Goal: Obtain resource: Download file/media

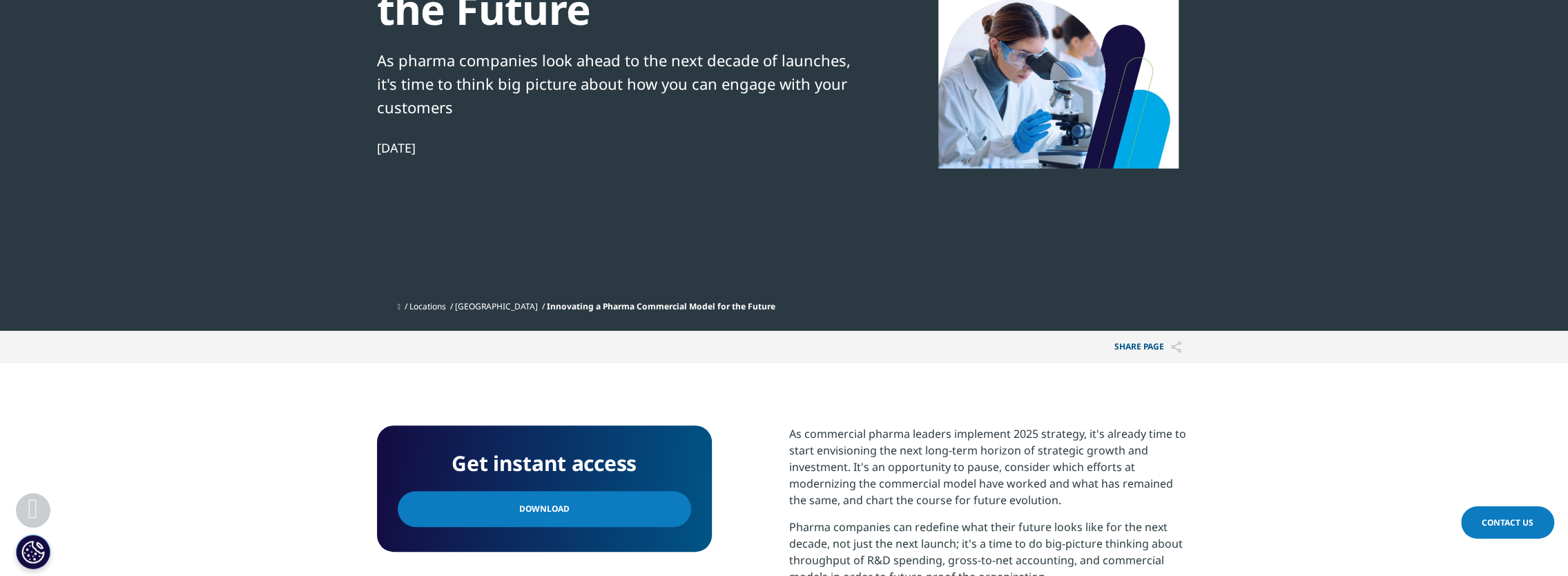
scroll to position [345, 0]
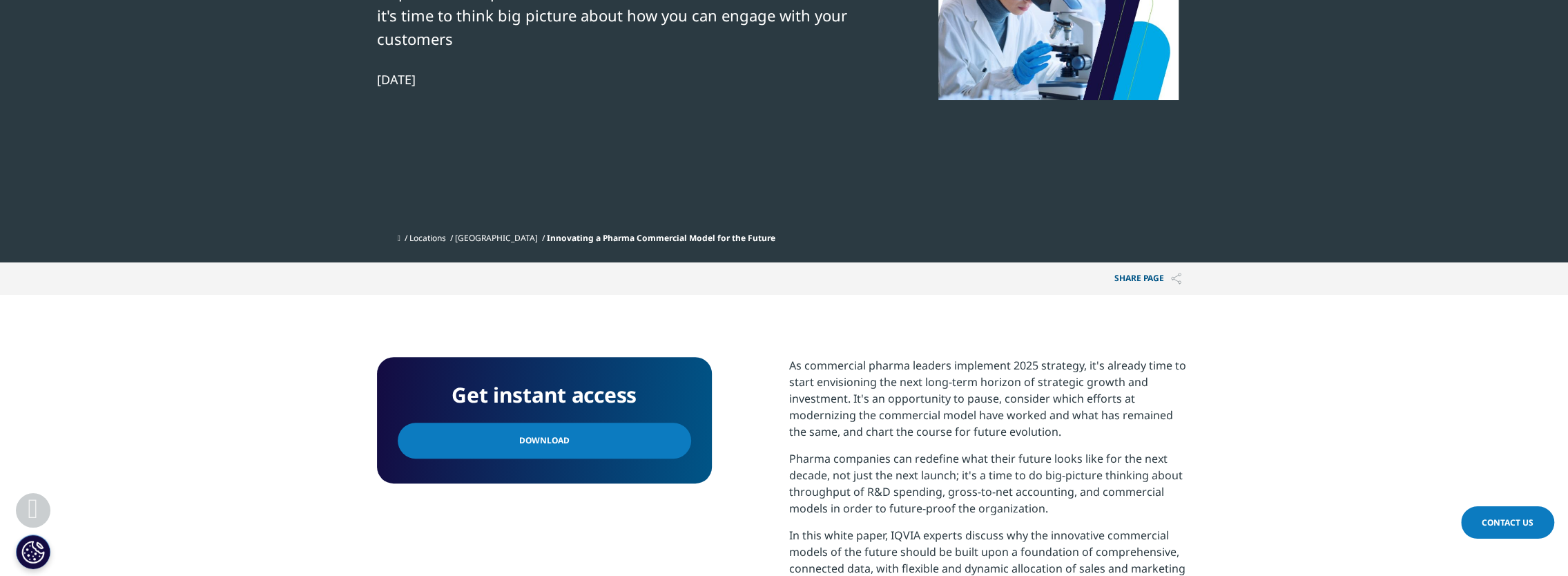
click at [544, 433] on span "Download" at bounding box center [544, 440] width 50 height 15
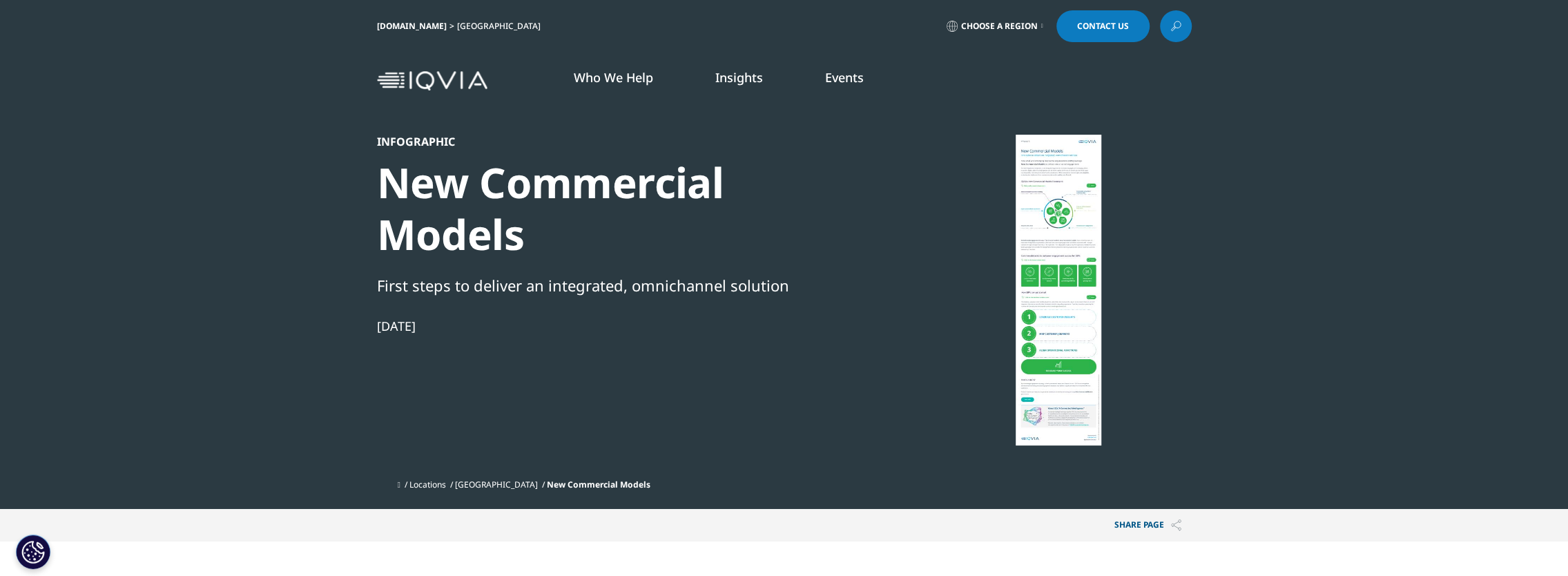
scroll to position [483, 0]
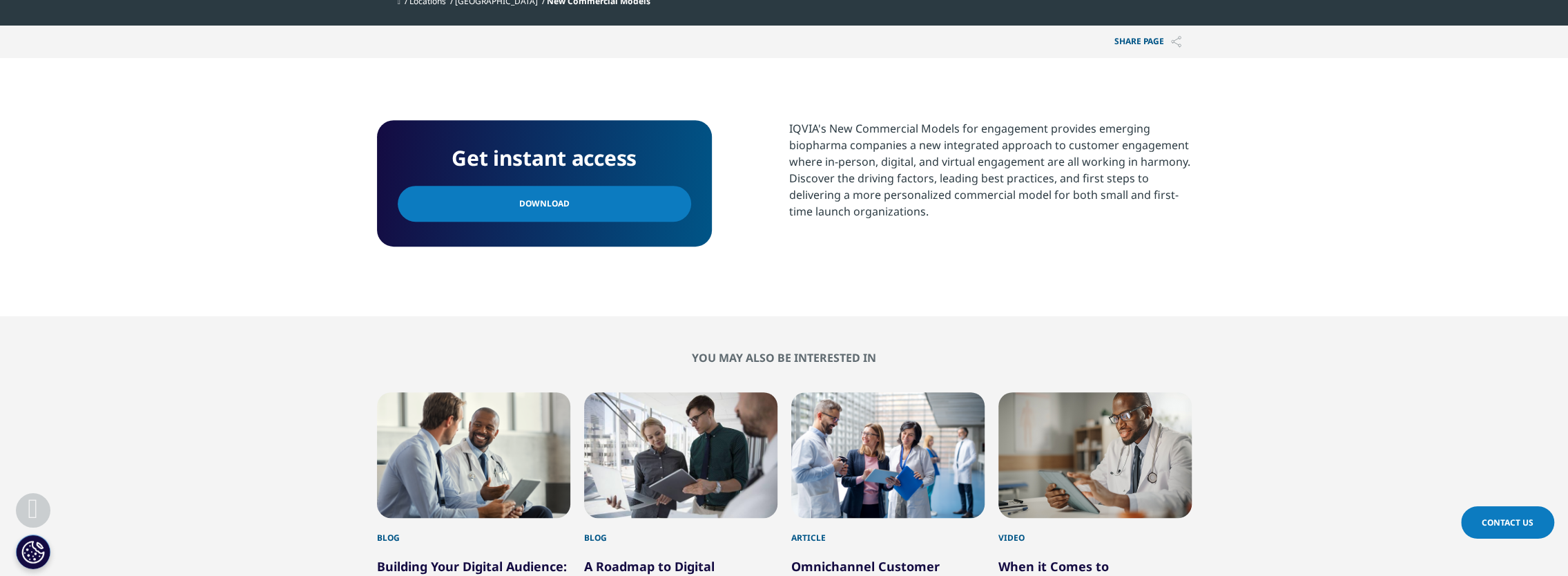
drag, startPoint x: 580, startPoint y: 204, endPoint x: 961, endPoint y: 1, distance: 431.7
click at [580, 203] on link "Download" at bounding box center [544, 204] width 293 height 36
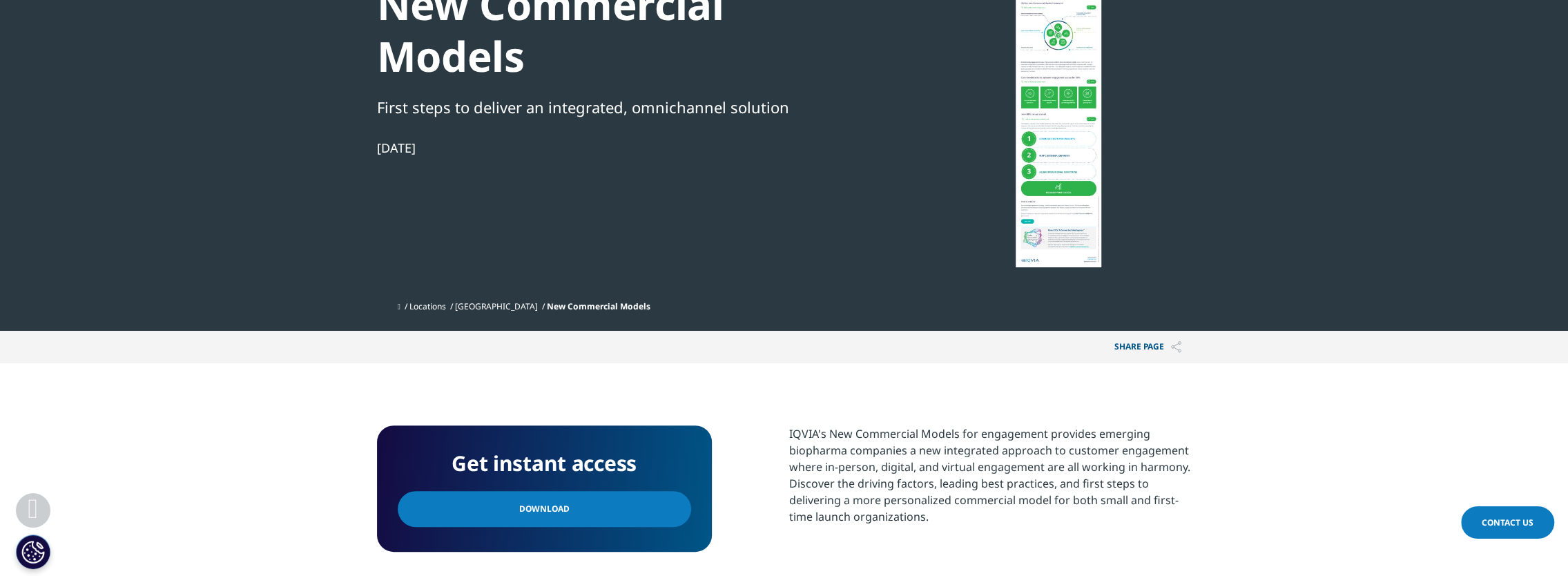
scroll to position [138, 0]
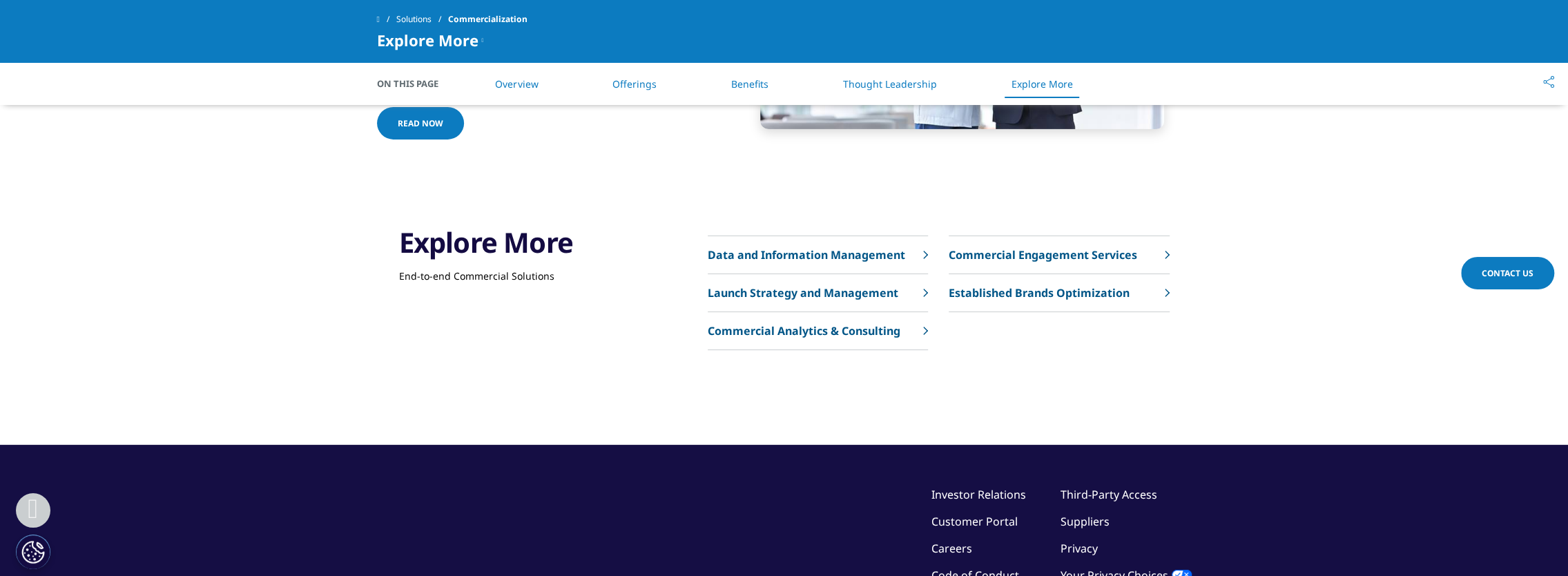
scroll to position [4008, 0]
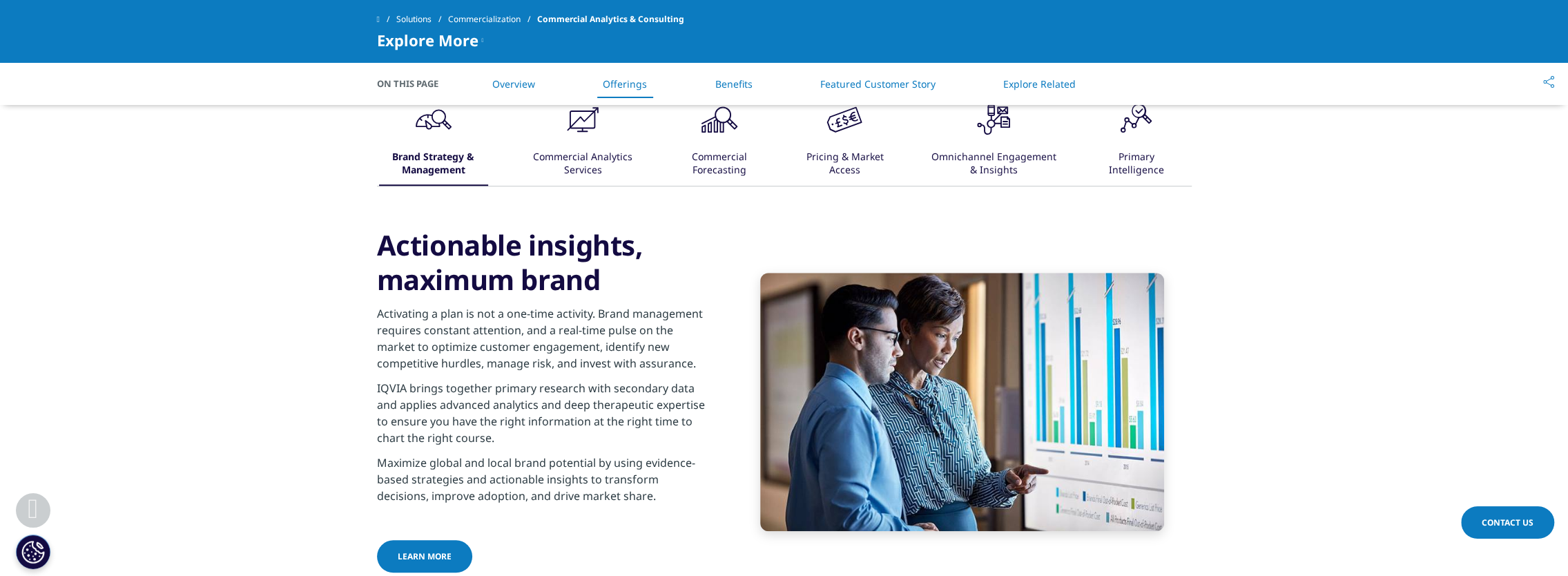
scroll to position [897, 0]
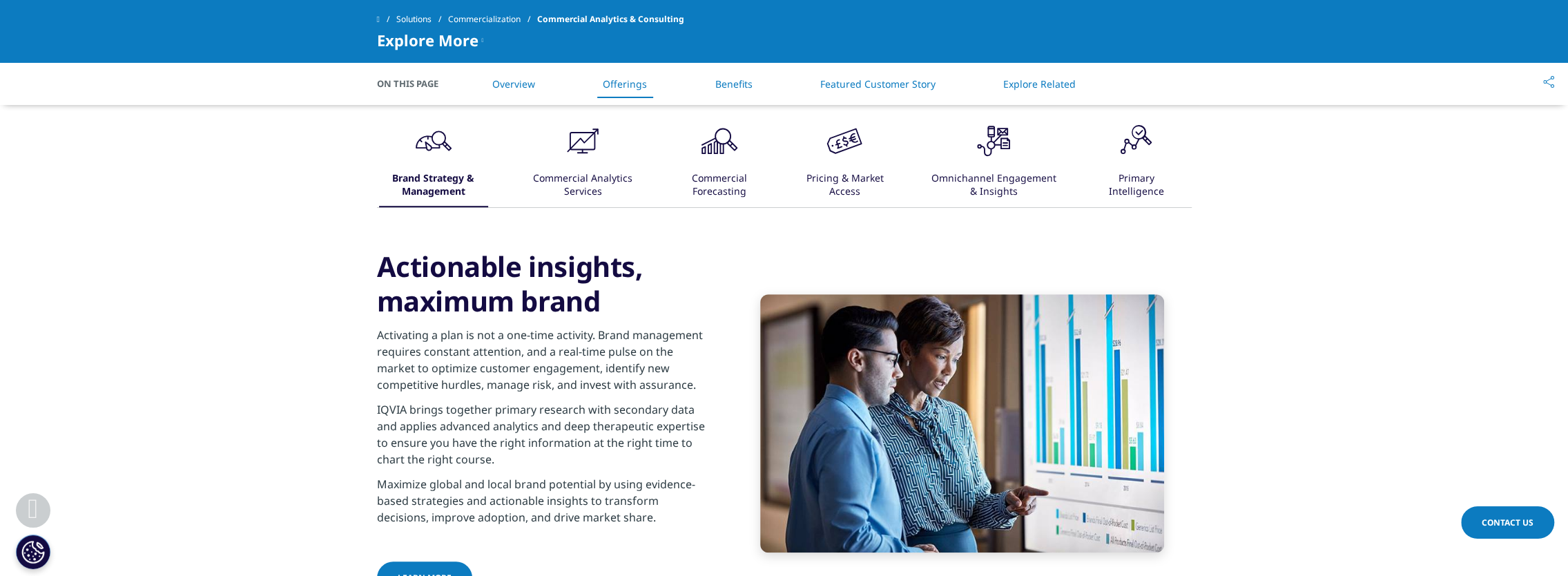
click at [586, 189] on div "Commercial Analytics Services" at bounding box center [582, 186] width 103 height 43
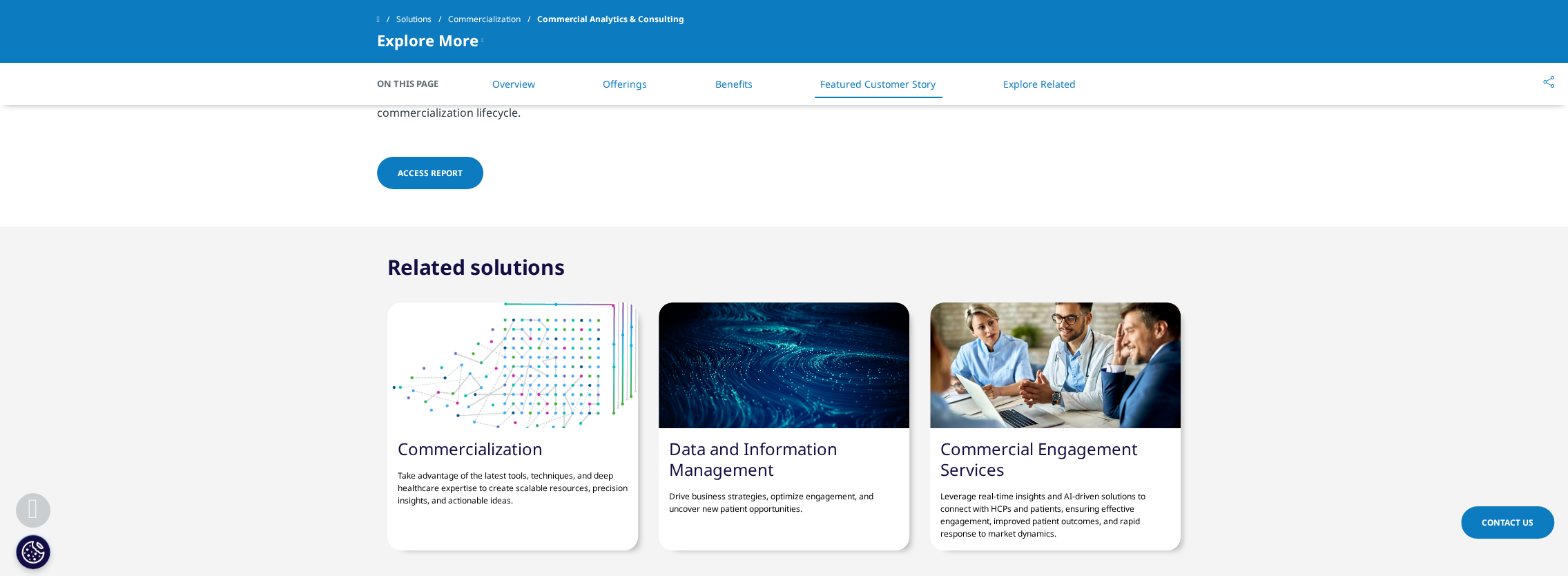
scroll to position [4142, 0]
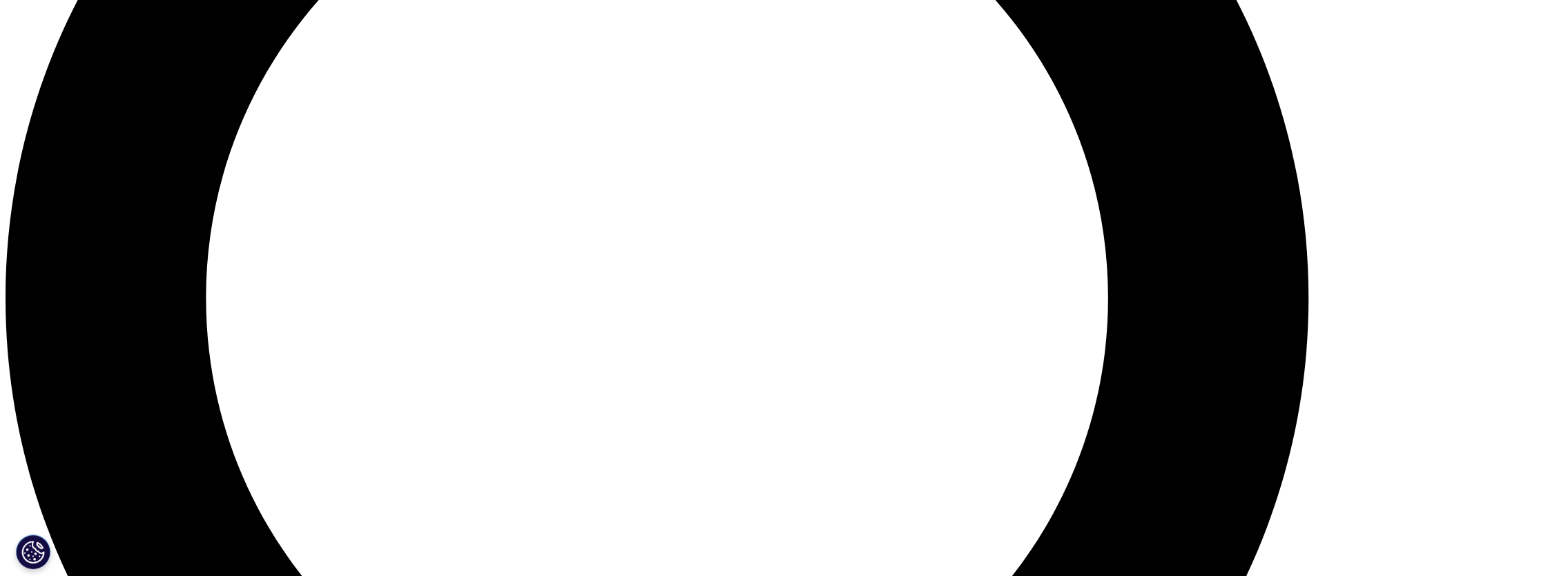
scroll to position [2071, 0]
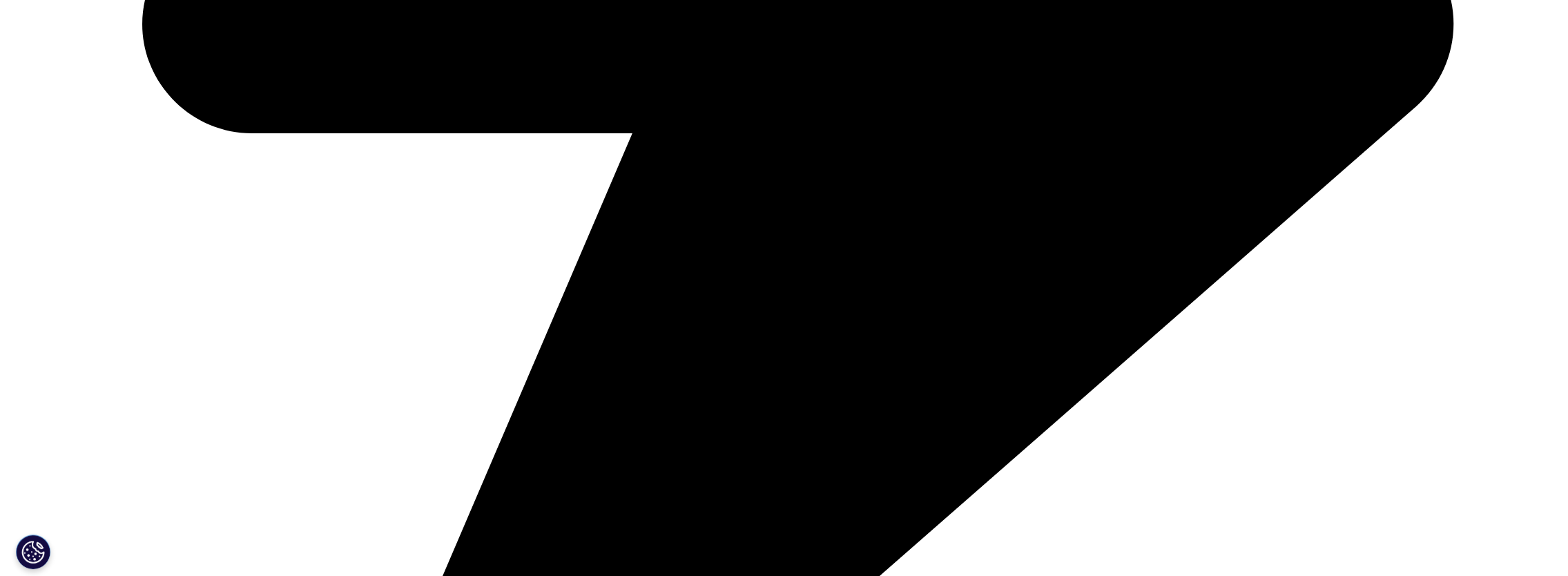
scroll to position [2919, 0]
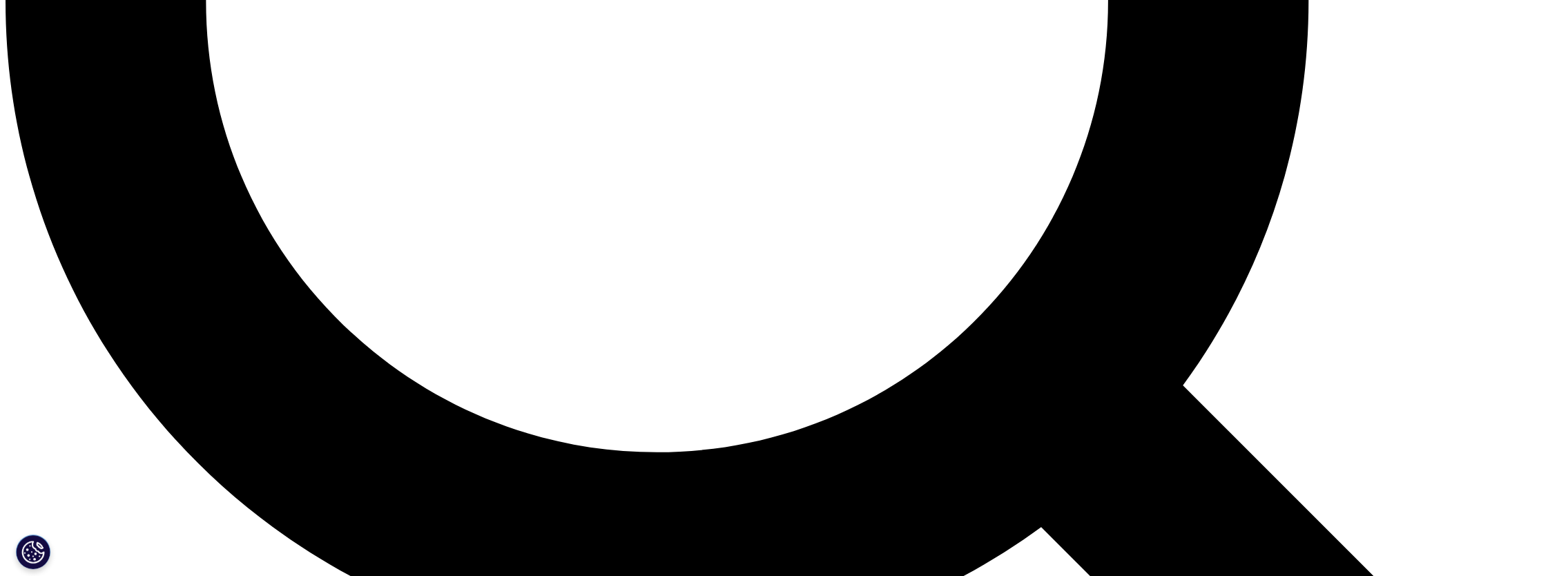
scroll to position [2209, 0]
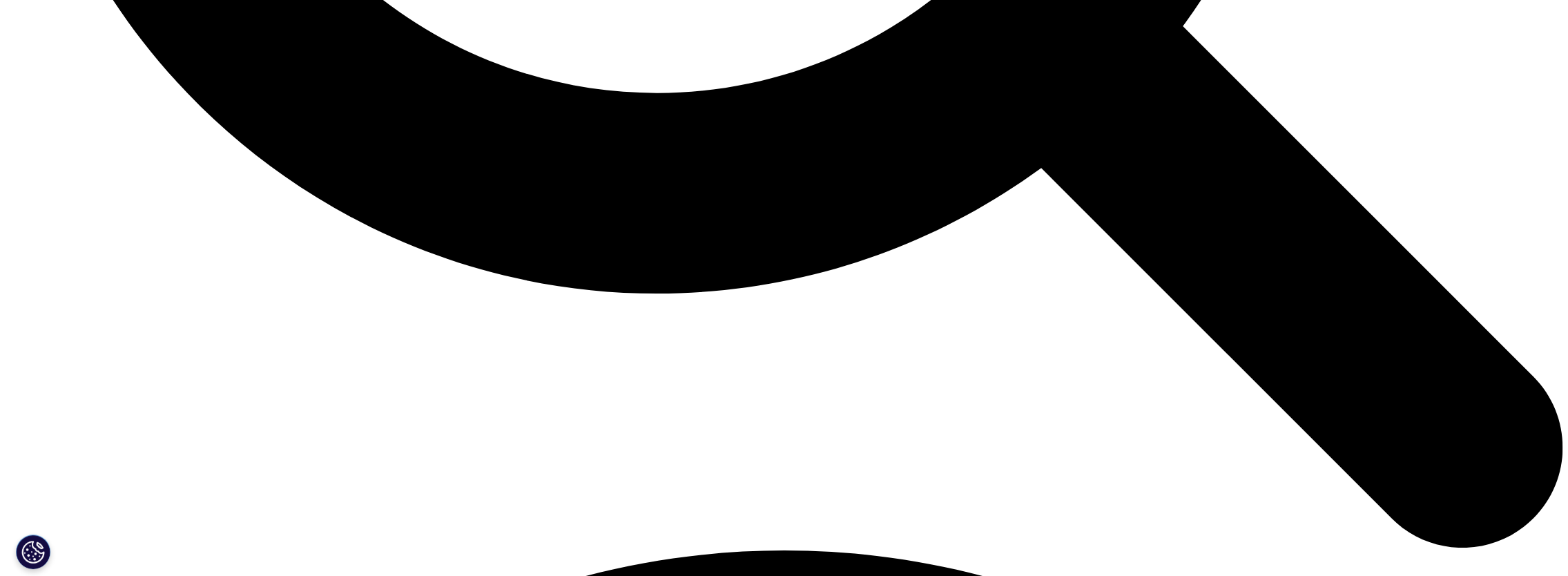
scroll to position [2623, 0]
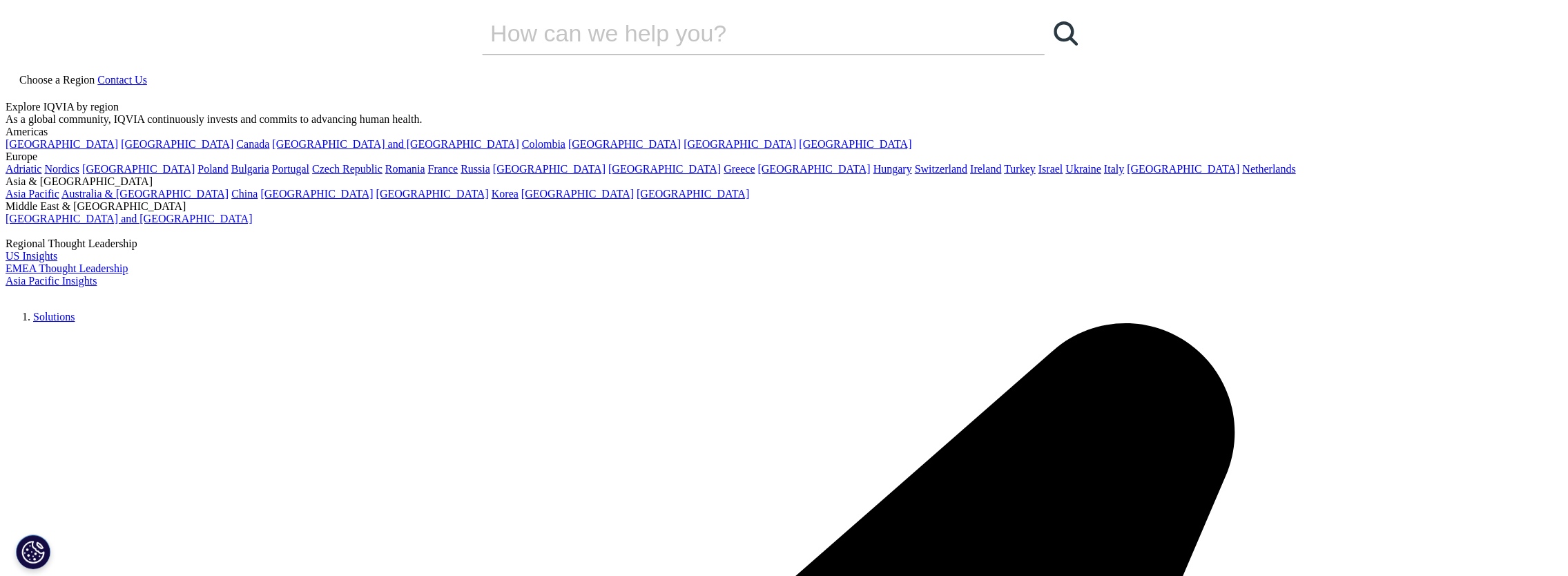
scroll to position [414, 0]
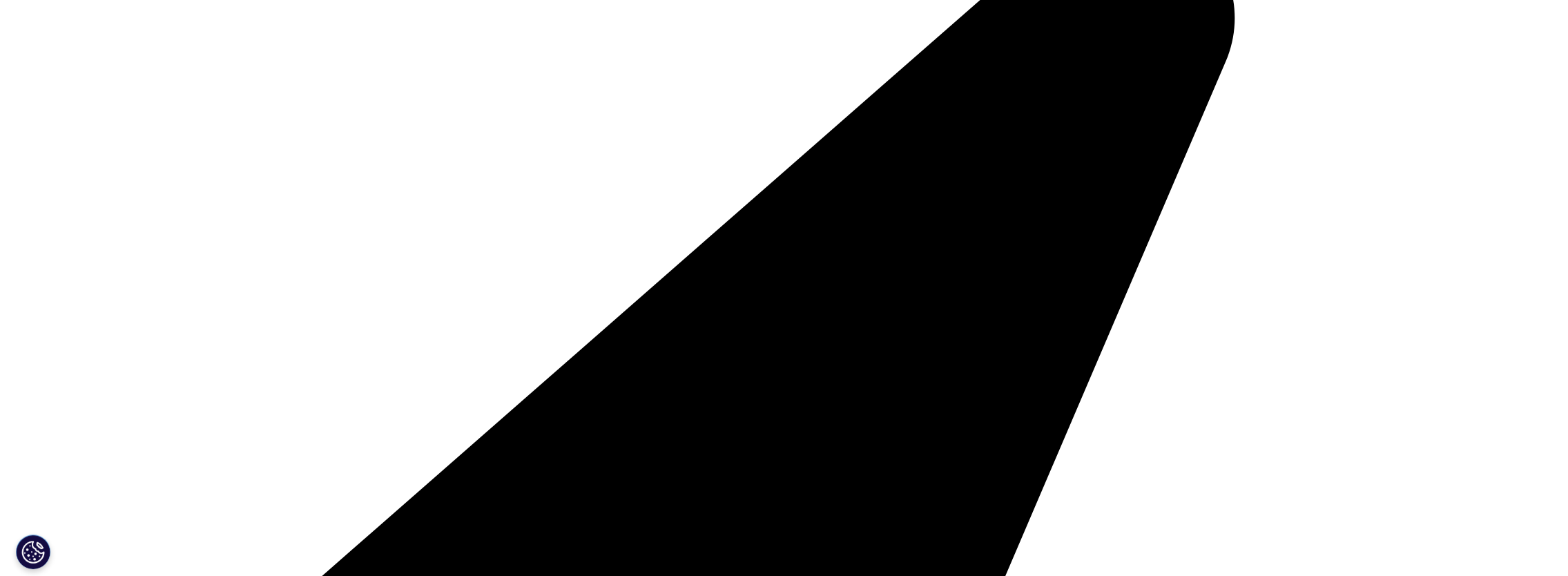
drag, startPoint x: 542, startPoint y: 251, endPoint x: 1206, endPoint y: 5, distance: 708.1
